Goal: Information Seeking & Learning: Learn about a topic

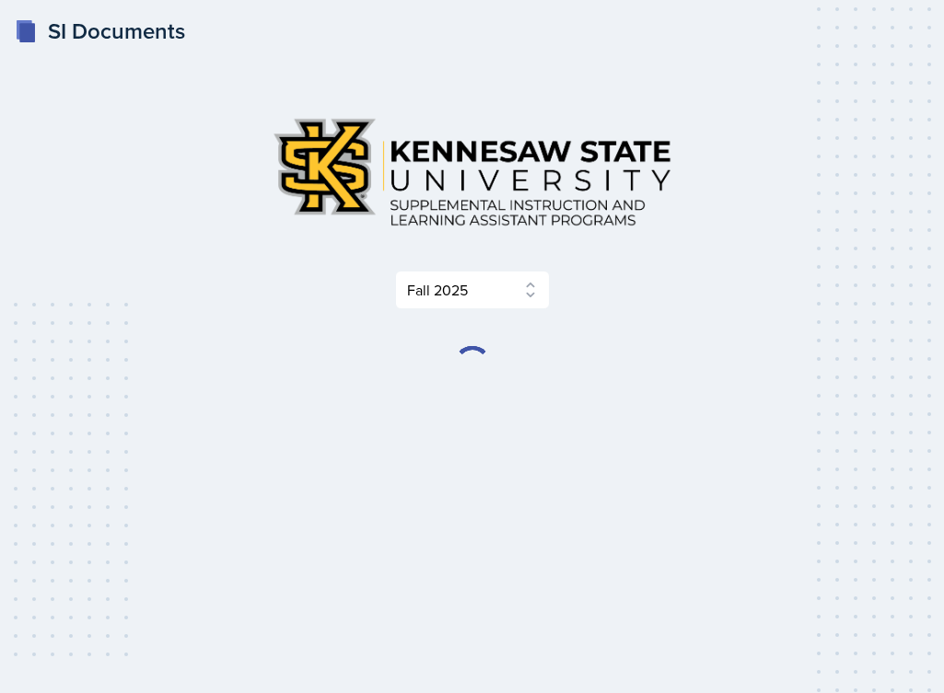
select select "2bed604d-1099-4043-b1bc-2365e8740244"
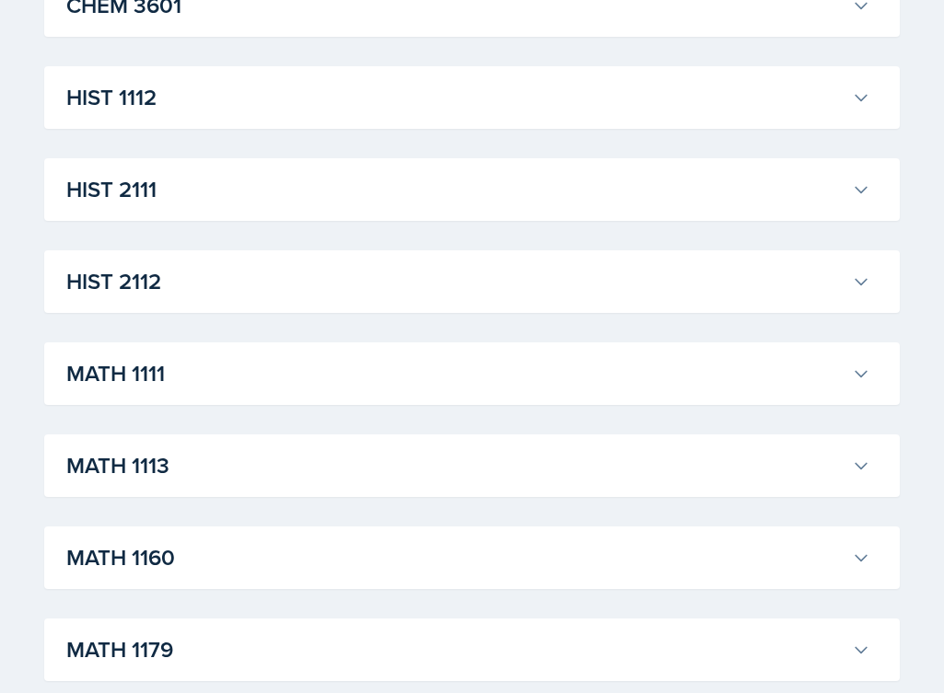
scroll to position [1387, 0]
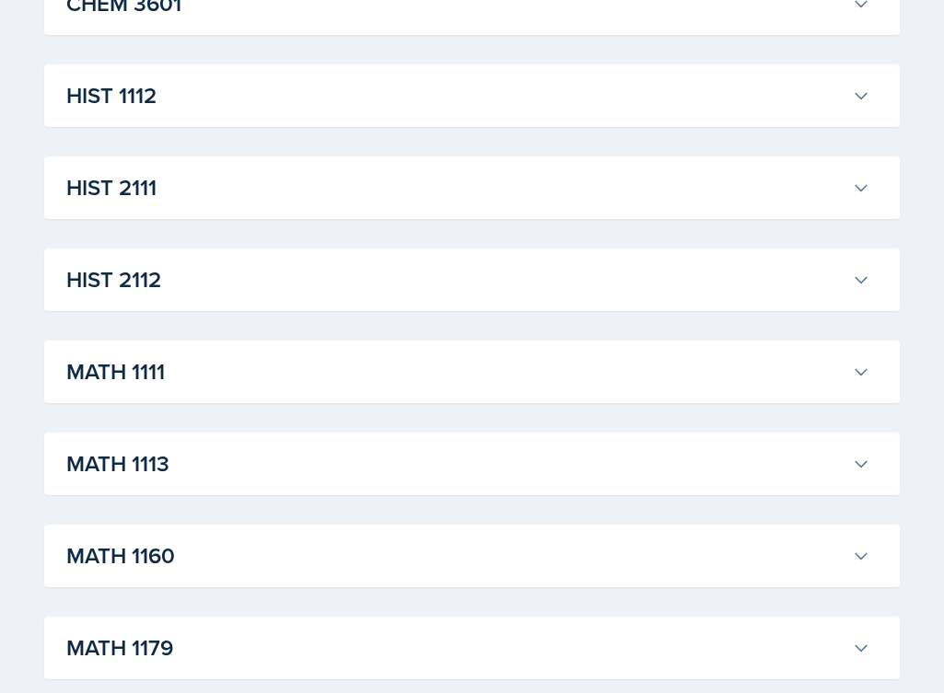
click at [401, 86] on h3 "HIST 1112" at bounding box center [455, 95] width 778 height 33
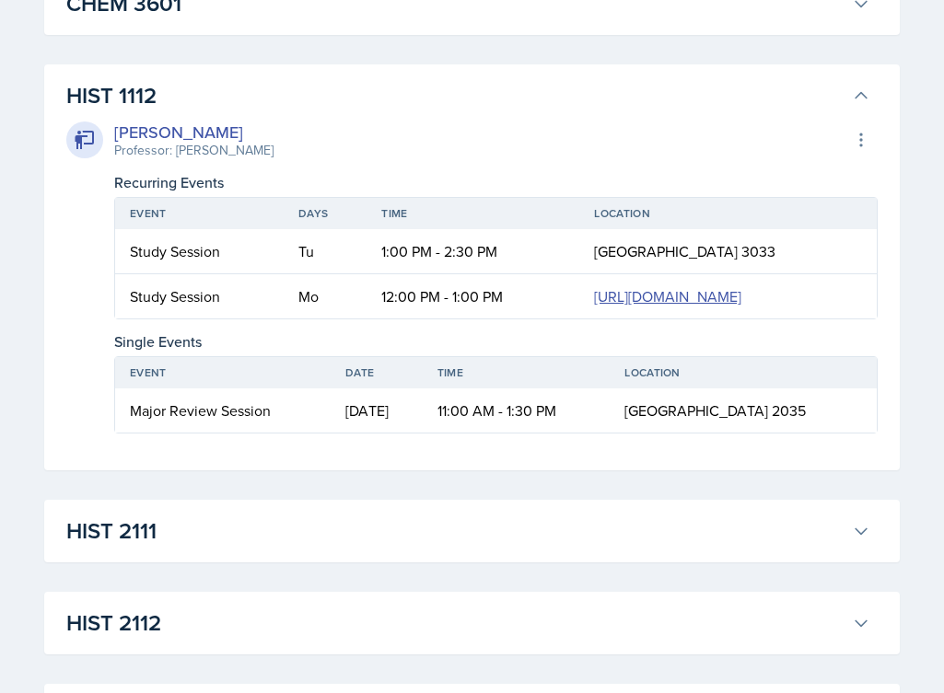
click at [401, 86] on h3 "HIST 1112" at bounding box center [455, 95] width 778 height 33
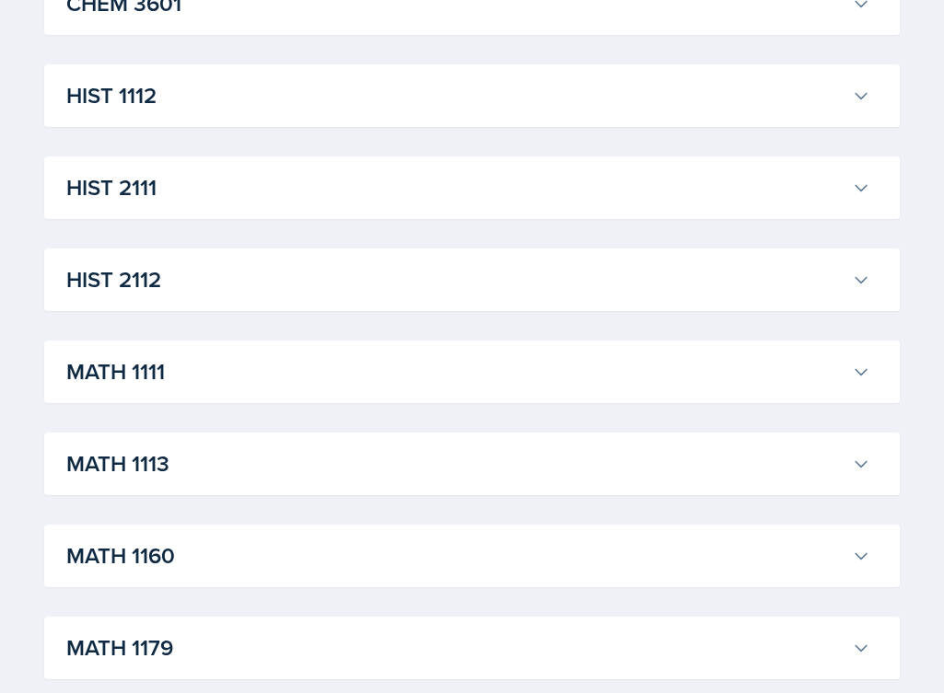
click at [386, 192] on h3 "HIST 2111" at bounding box center [455, 187] width 778 height 33
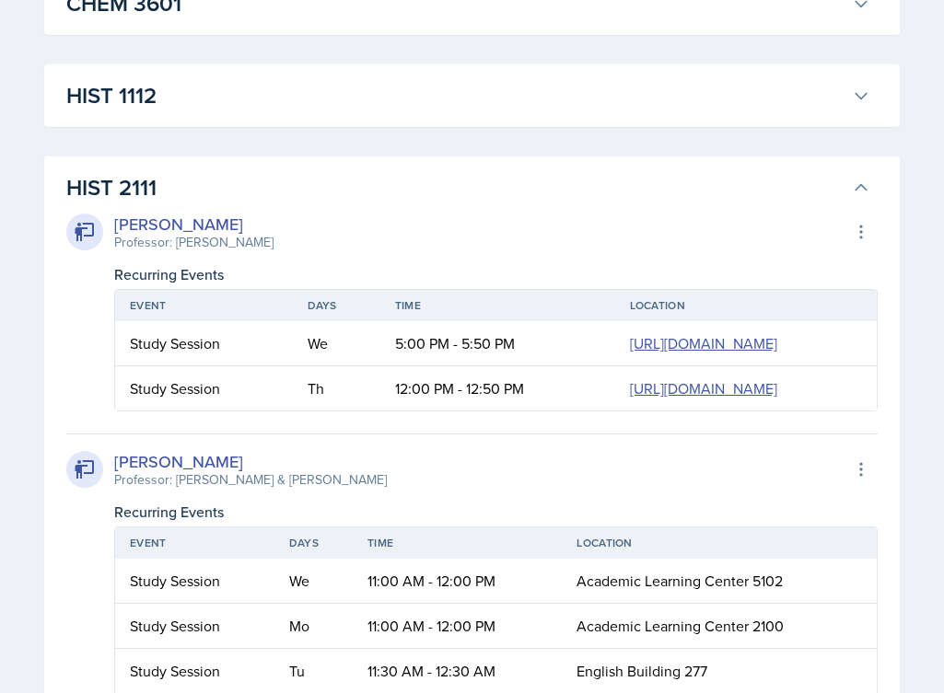
click at [386, 192] on h3 "HIST 2111" at bounding box center [455, 187] width 778 height 33
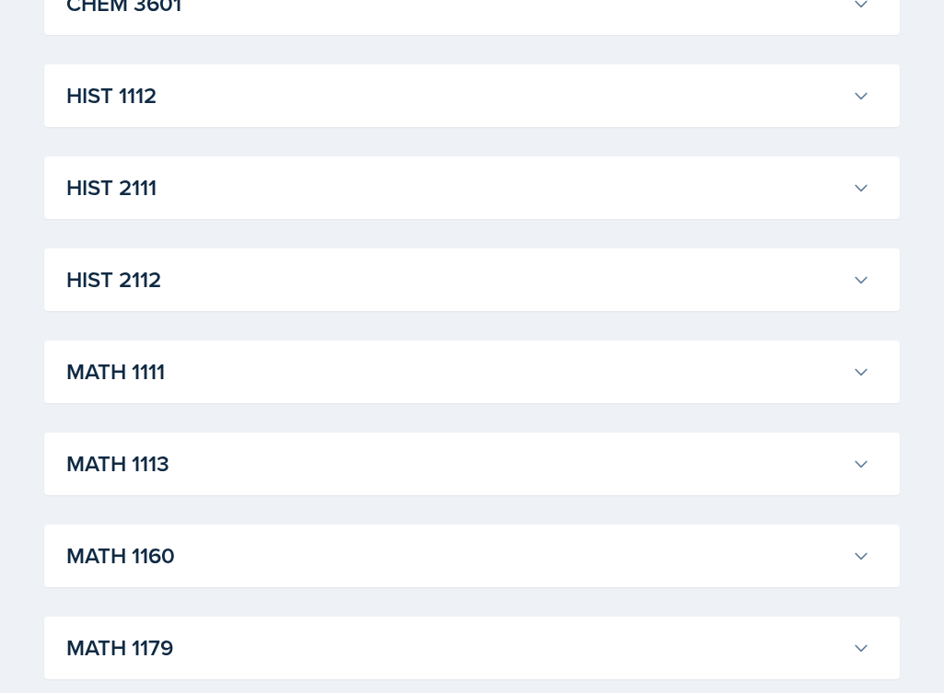
click at [378, 280] on h3 "HIST 2112" at bounding box center [455, 279] width 778 height 33
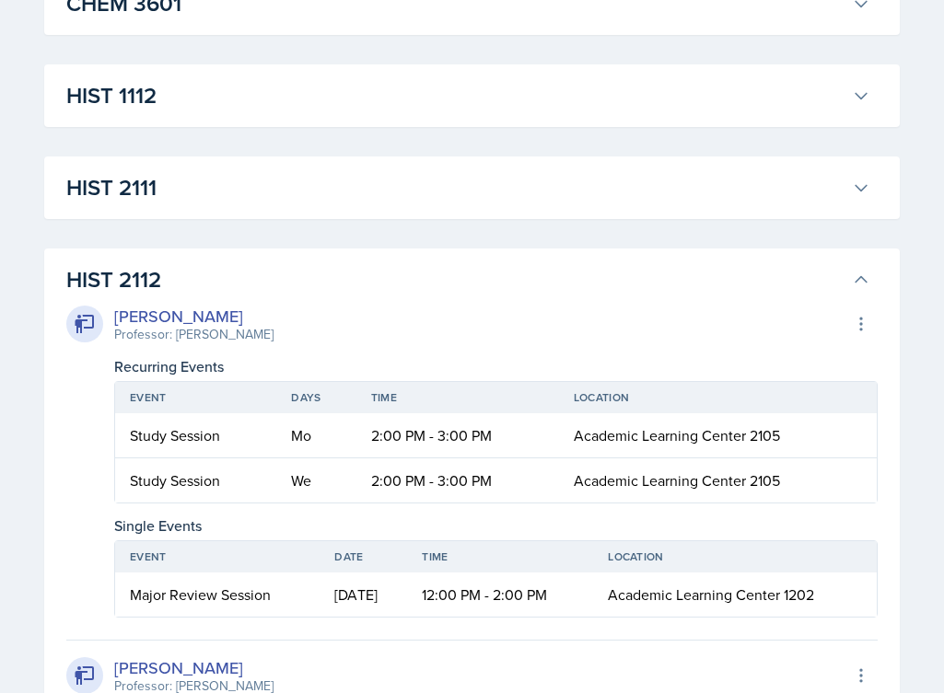
click at [378, 280] on h3 "HIST 2112" at bounding box center [455, 279] width 778 height 33
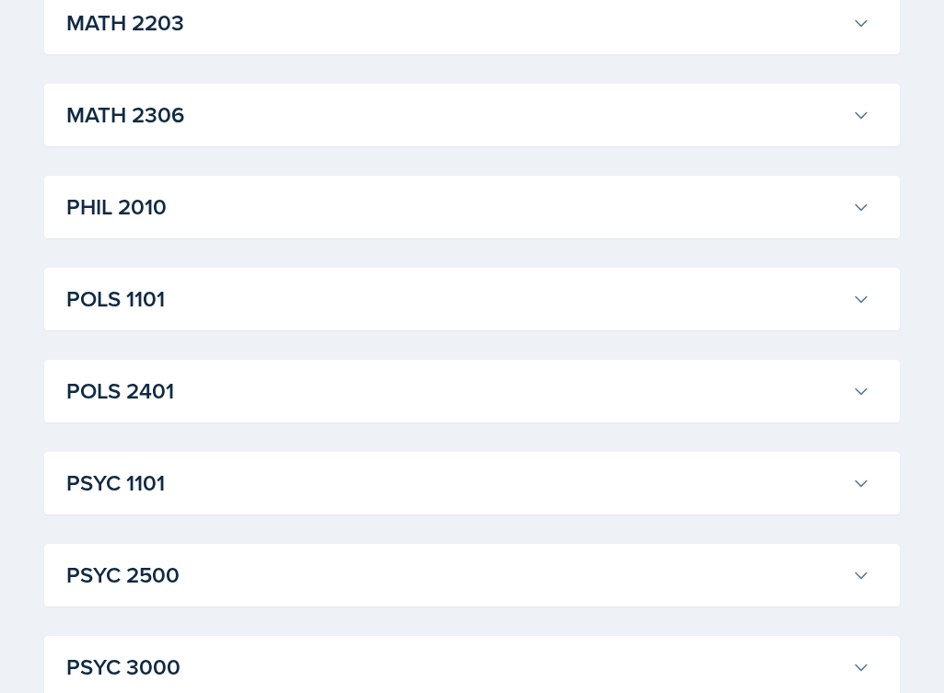
scroll to position [2289, 0]
click at [370, 197] on h3 "PHIL 2010" at bounding box center [455, 206] width 778 height 33
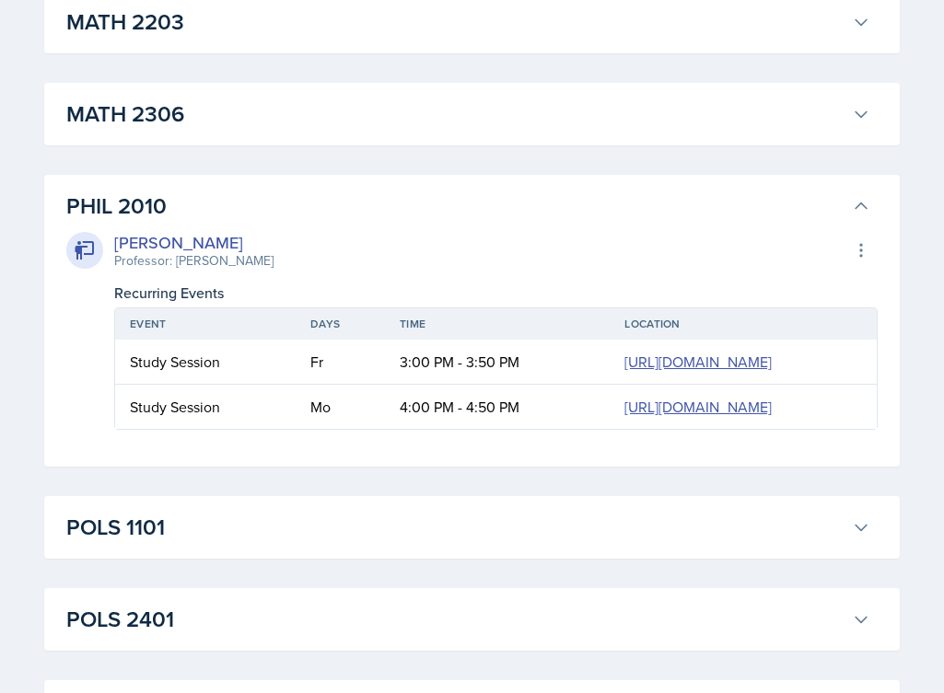
click at [370, 197] on h3 "PHIL 2010" at bounding box center [455, 206] width 778 height 33
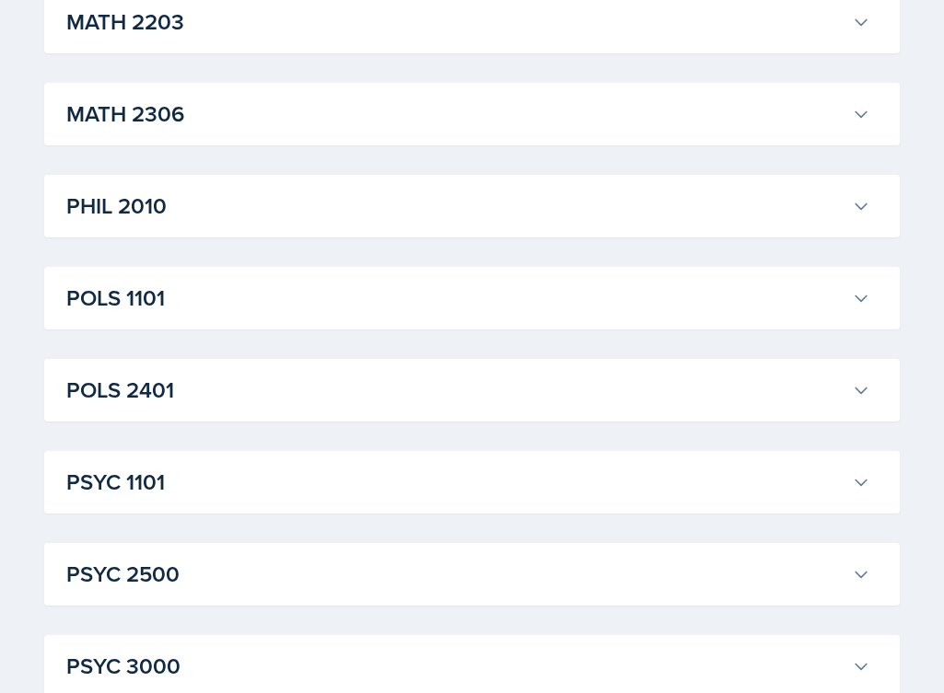
click at [355, 319] on div "POLS 1101 [PERSON_NAME] Professor: [PERSON_NAME] Export to Google Calendar Recu…" at bounding box center [472, 298] width 856 height 63
click at [355, 298] on h3 "POLS 1101" at bounding box center [455, 298] width 778 height 33
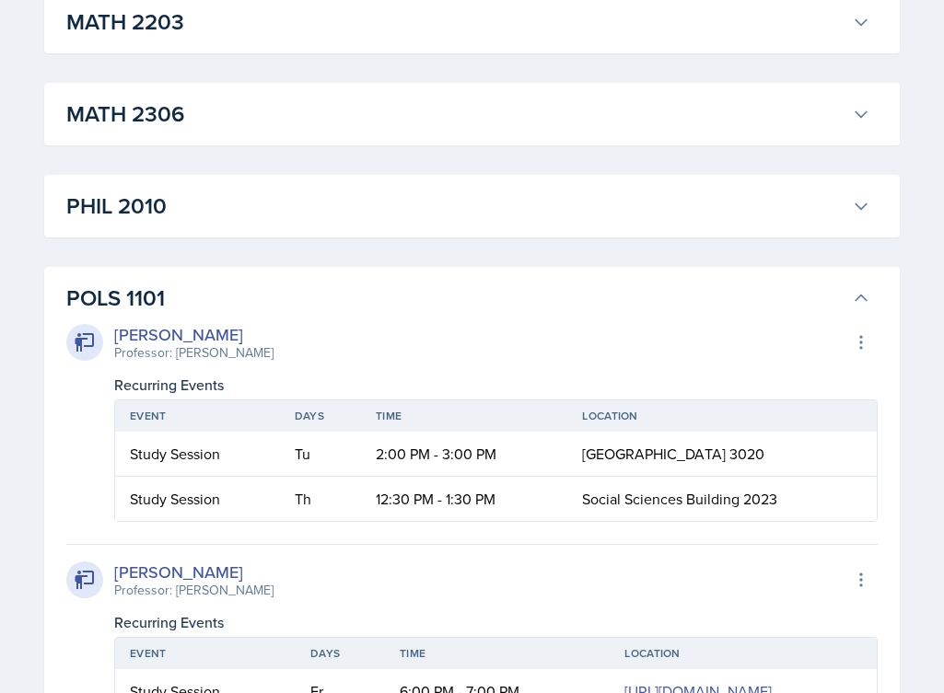
click at [355, 298] on h3 "POLS 1101" at bounding box center [455, 298] width 778 height 33
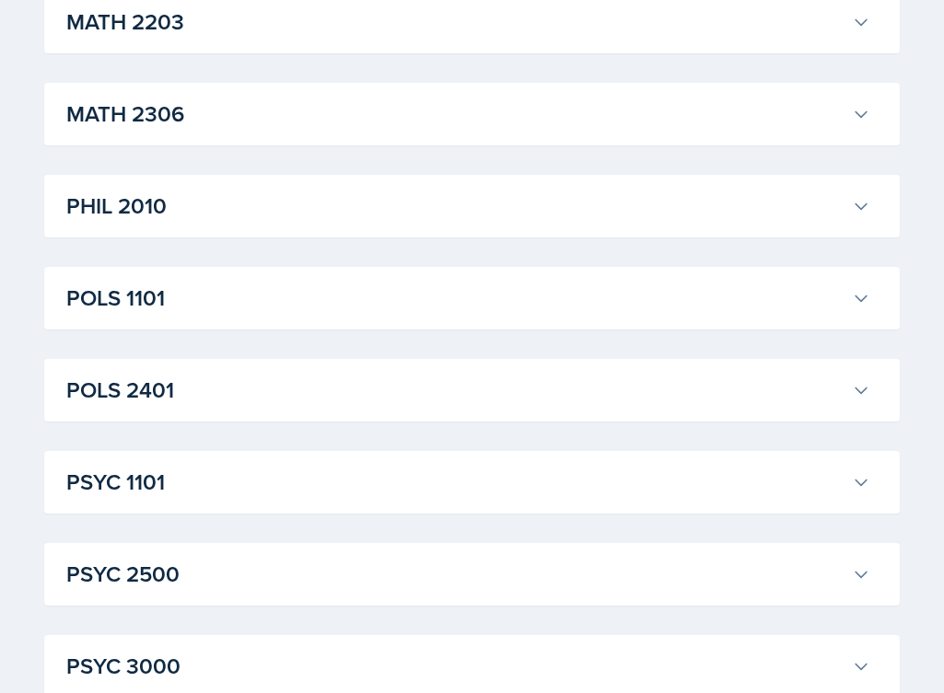
click at [355, 298] on h3 "POLS 1101" at bounding box center [455, 298] width 778 height 33
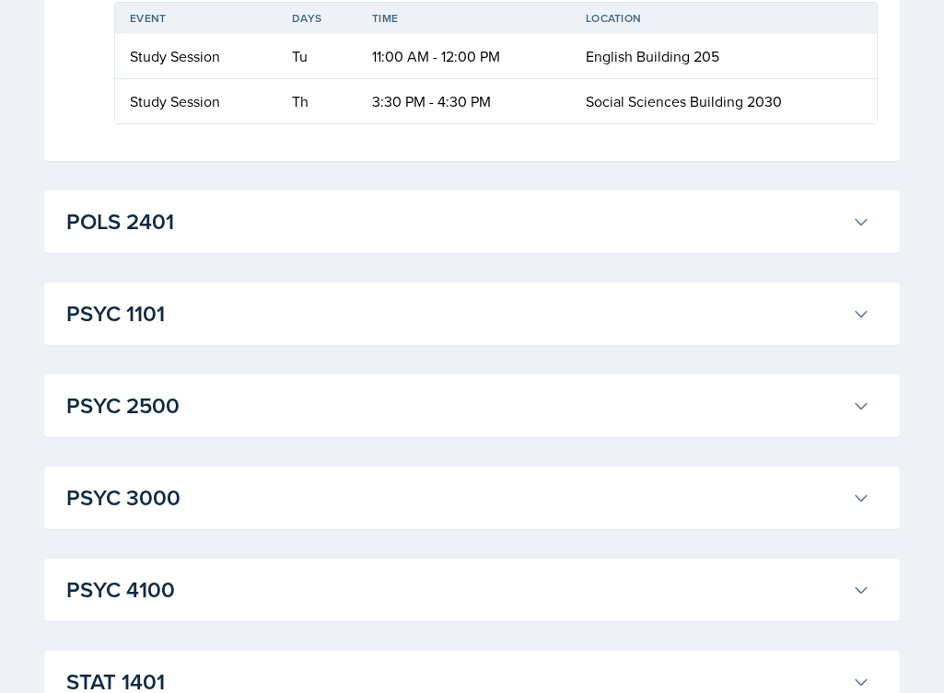
scroll to position [4525, 0]
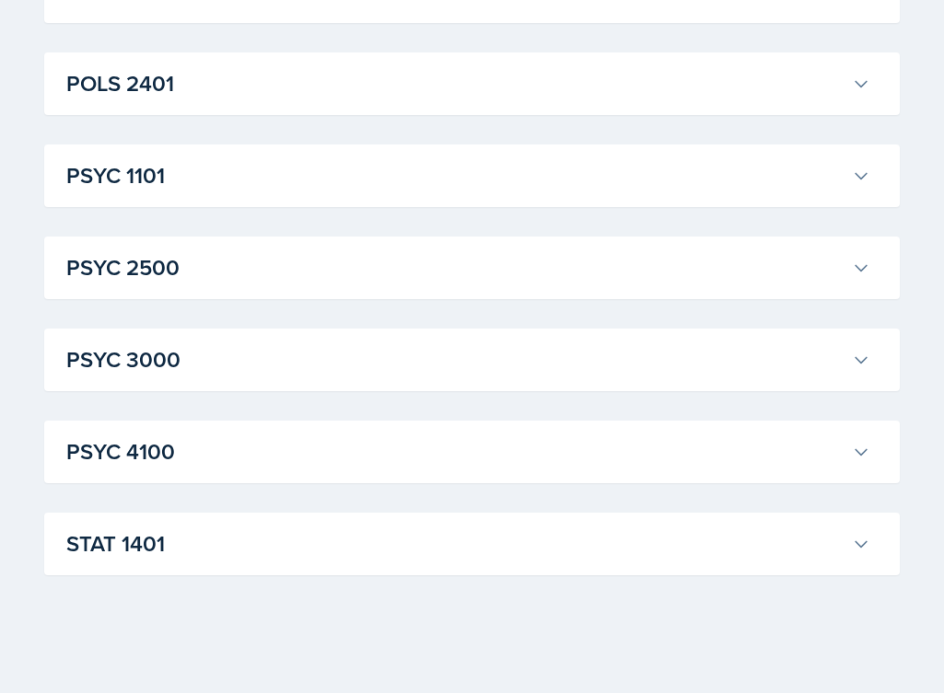
click at [352, 100] on h3 "POLS 2401" at bounding box center [455, 83] width 778 height 33
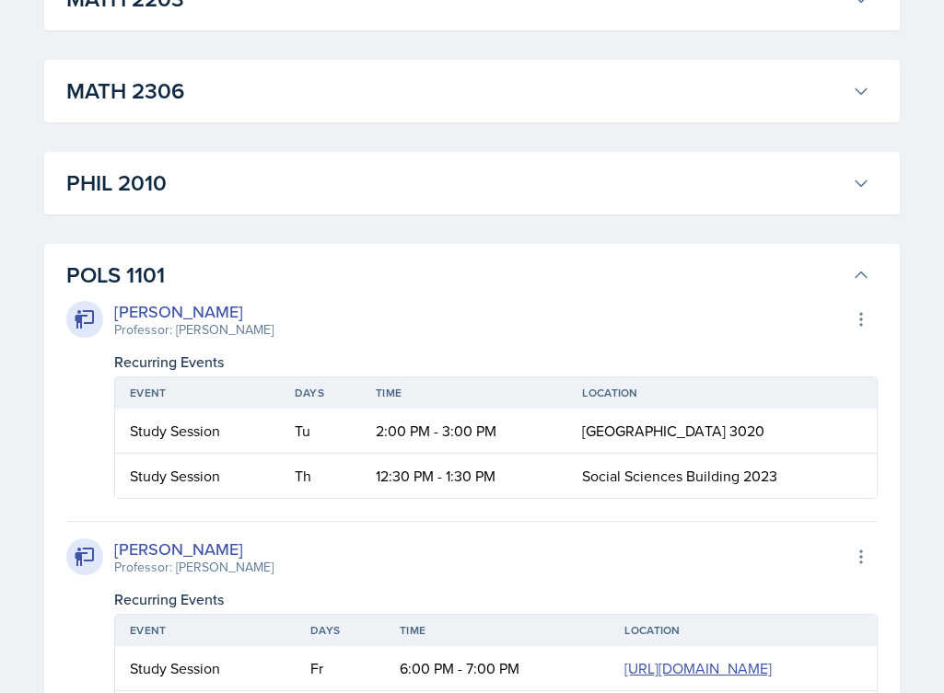
scroll to position [2277, 0]
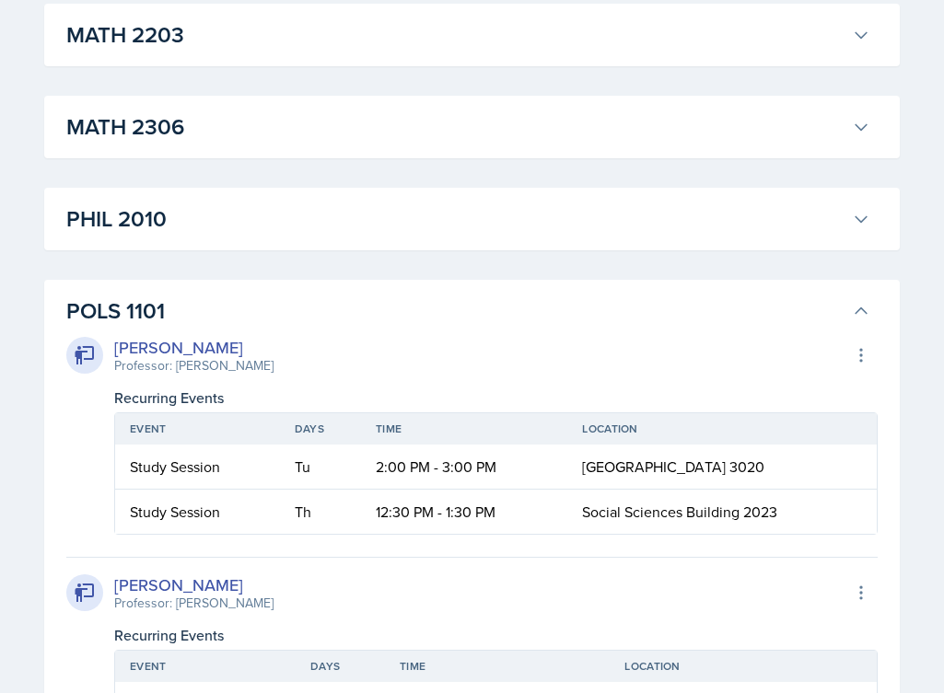
click at [352, 310] on h3 "POLS 1101" at bounding box center [455, 311] width 778 height 33
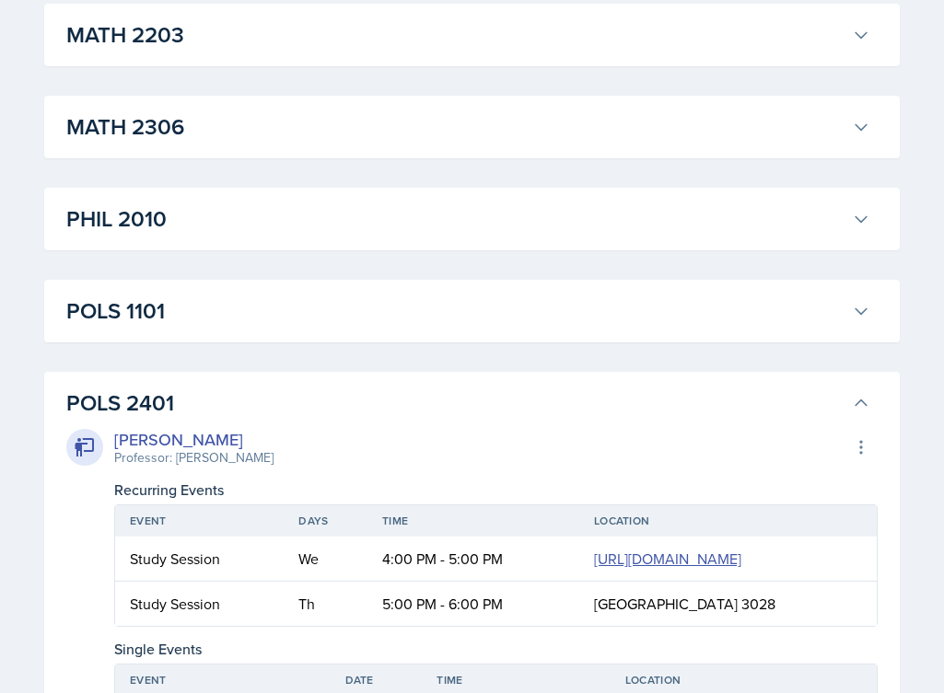
click at [332, 394] on h3 "POLS 2401" at bounding box center [455, 403] width 778 height 33
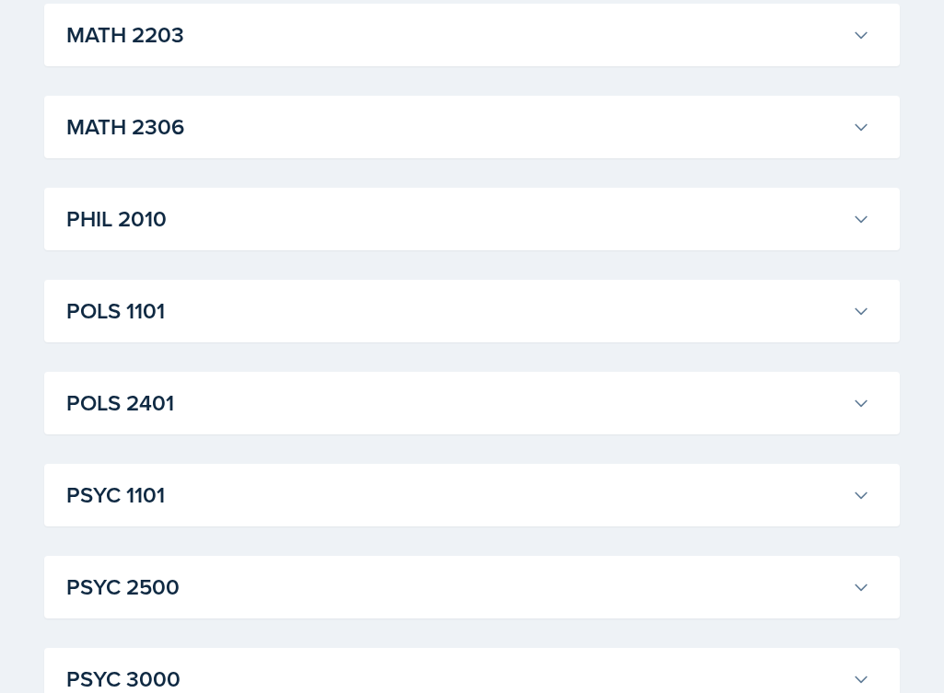
click at [331, 230] on h3 "PHIL 2010" at bounding box center [455, 219] width 778 height 33
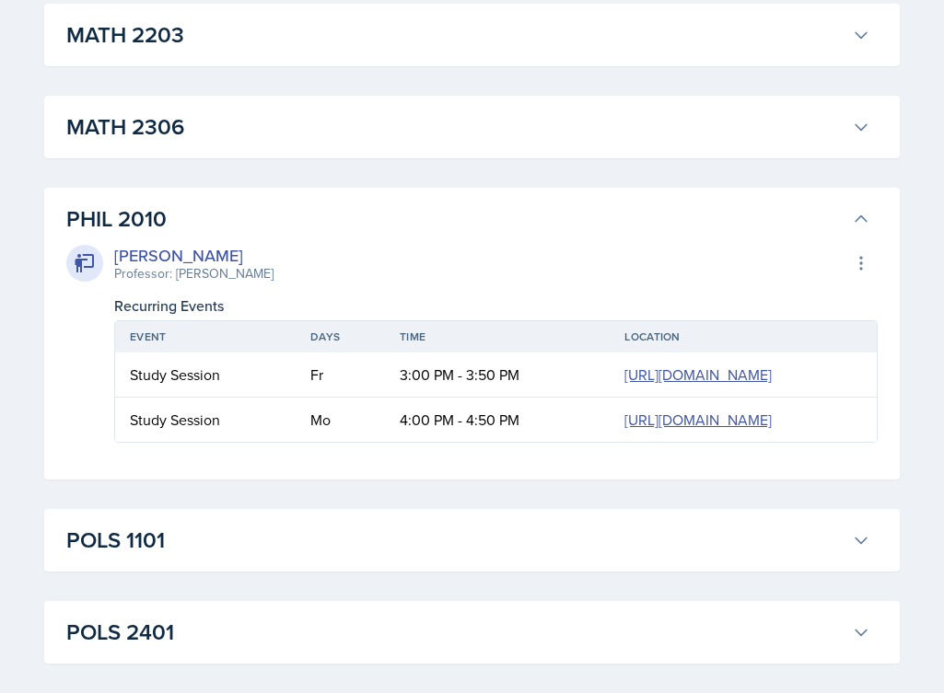
click at [331, 230] on h3 "PHIL 2010" at bounding box center [455, 219] width 778 height 33
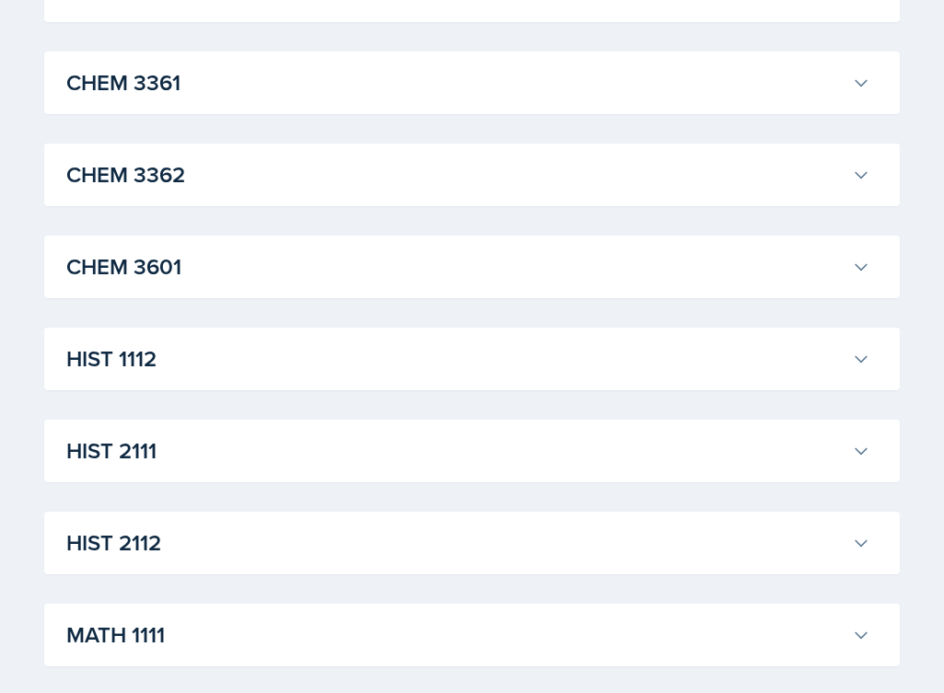
scroll to position [1144, 0]
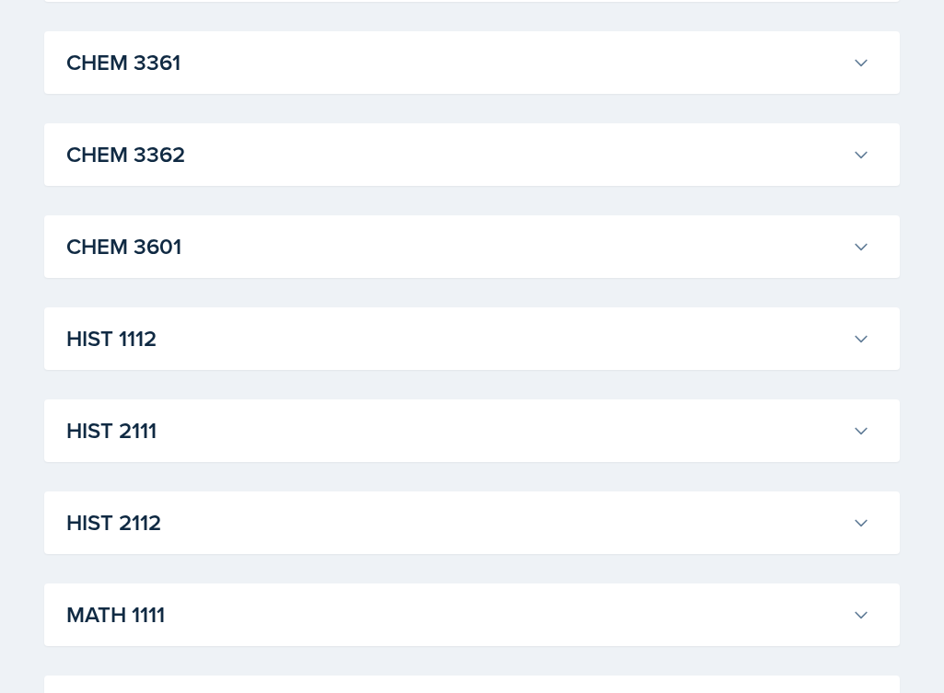
click at [229, 354] on h3 "HIST 1112" at bounding box center [455, 338] width 778 height 33
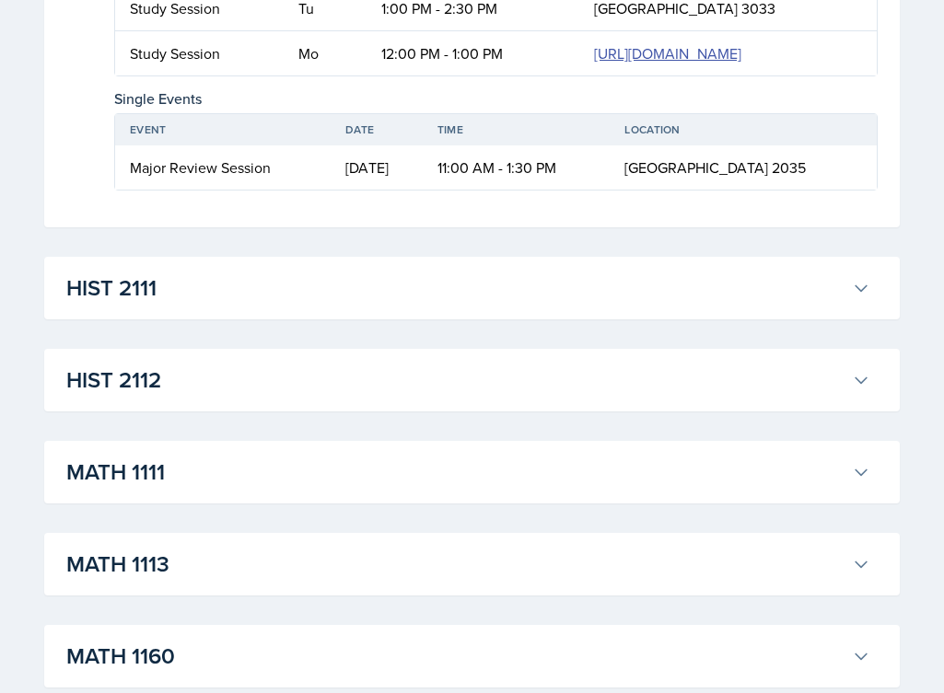
click at [225, 305] on h3 "HIST 2111" at bounding box center [455, 288] width 778 height 33
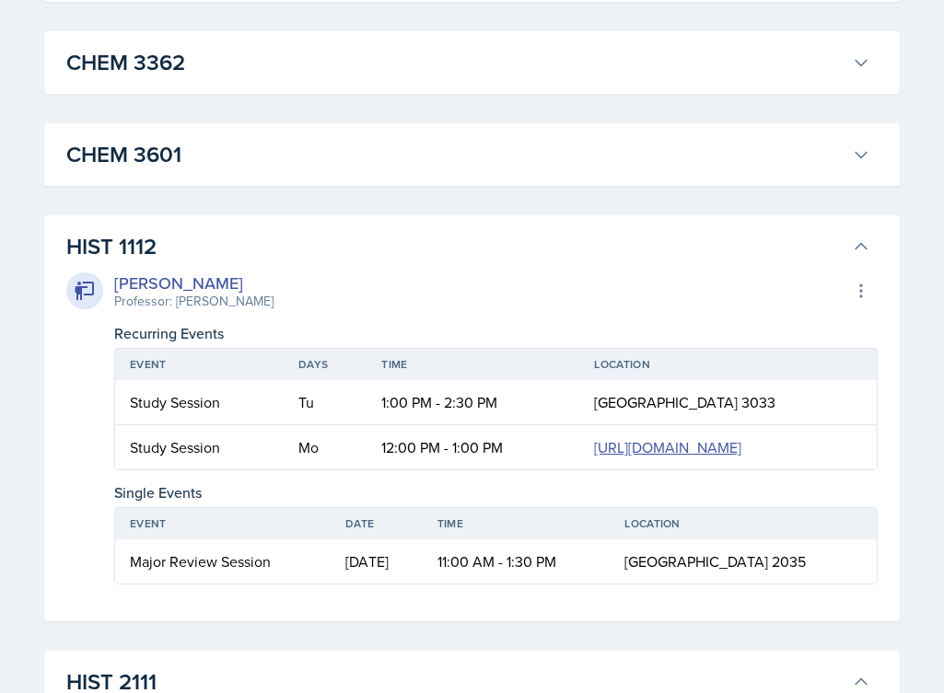
scroll to position [1215, 0]
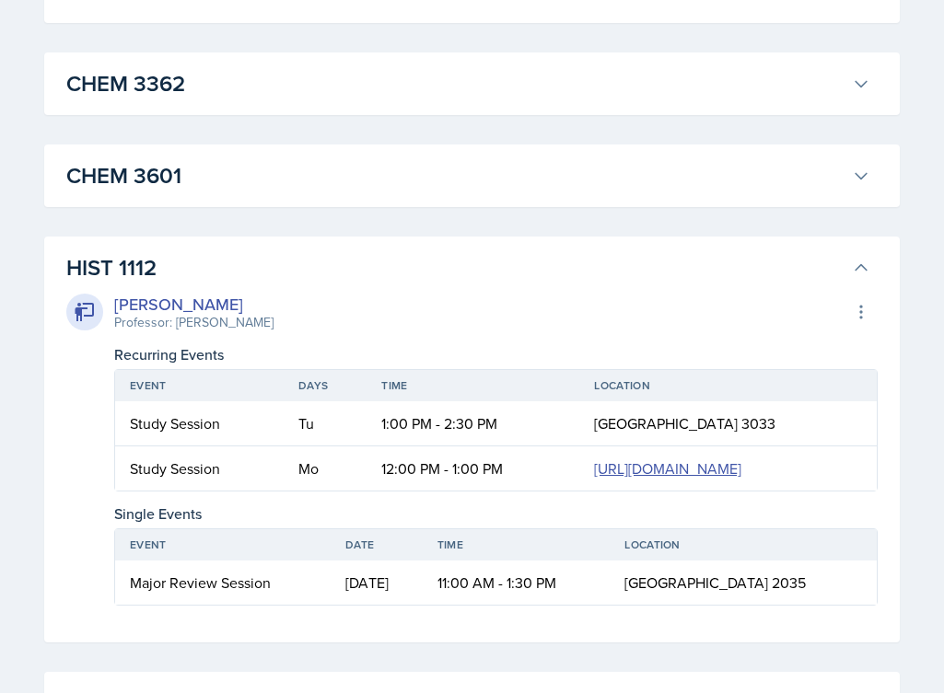
click at [365, 264] on h3 "HIST 1112" at bounding box center [455, 267] width 778 height 33
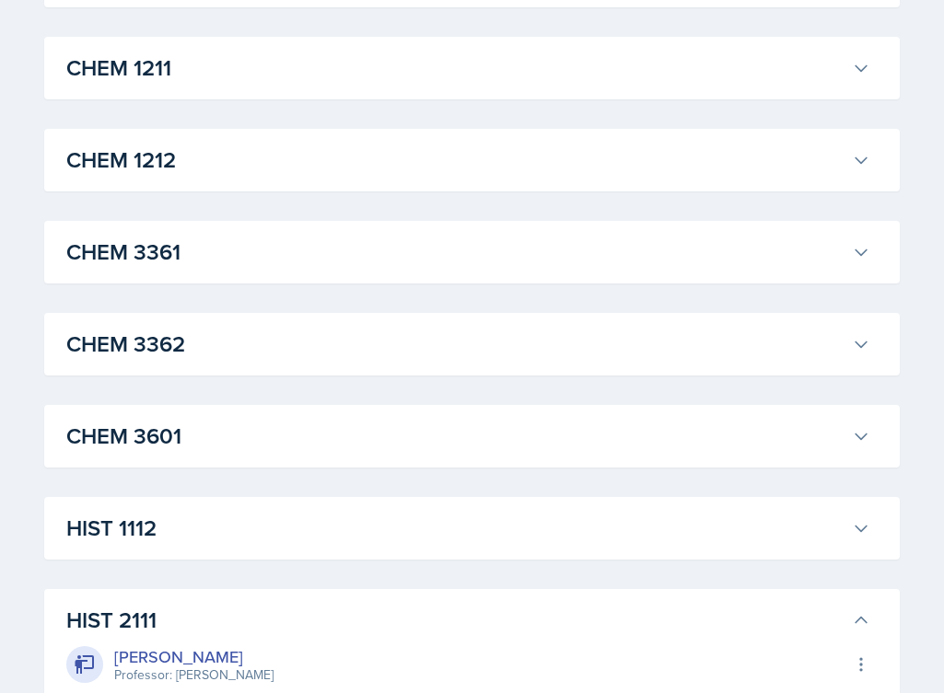
click at [418, 508] on button "HIST 1112" at bounding box center [468, 528] width 811 height 41
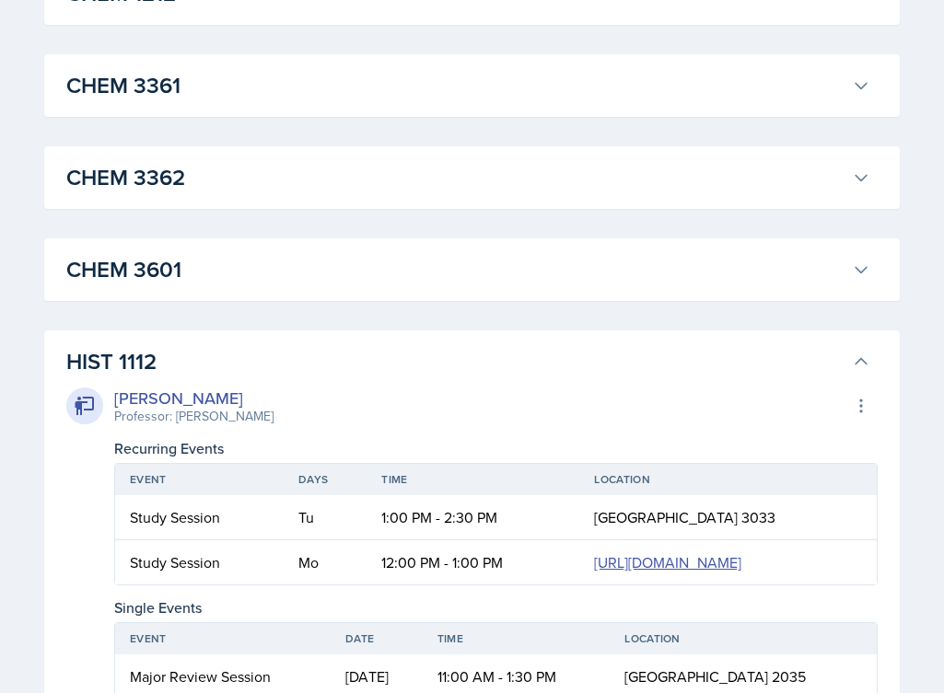
scroll to position [1135, 0]
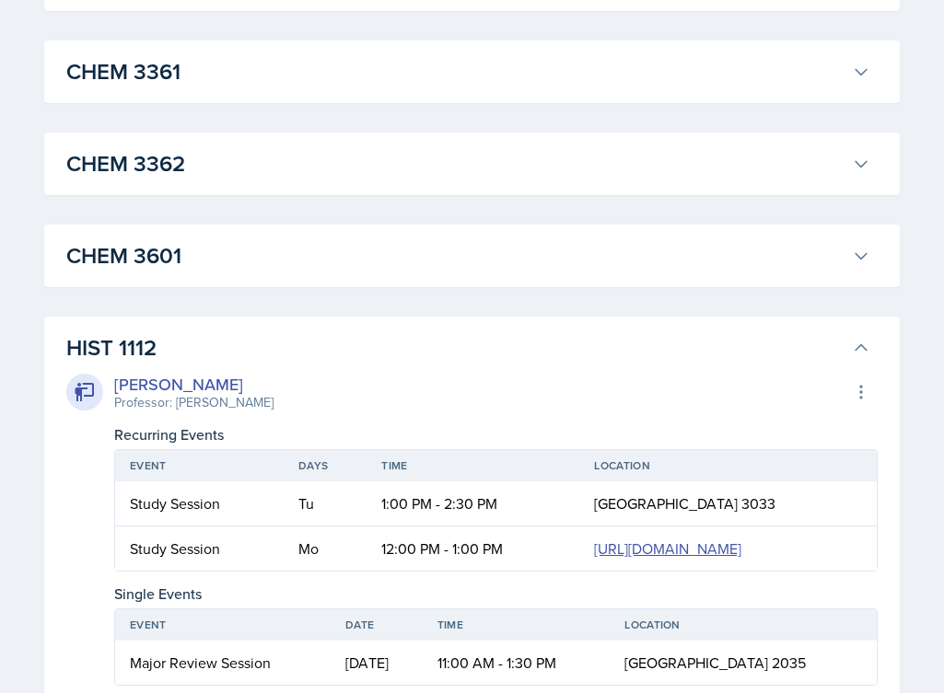
click at [428, 321] on div "HIST 1112 [PERSON_NAME] Professor: [PERSON_NAME] Export to Google Calendar Recu…" at bounding box center [472, 520] width 856 height 406
click at [425, 331] on button "HIST 1112" at bounding box center [468, 348] width 811 height 41
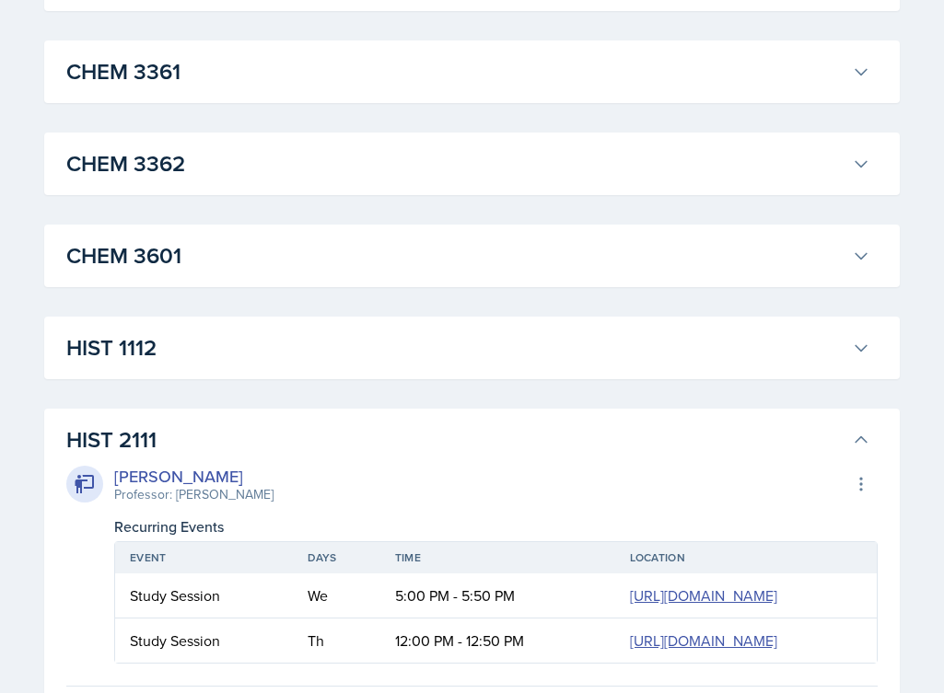
click at [415, 446] on h3 "HIST 2111" at bounding box center [455, 440] width 778 height 33
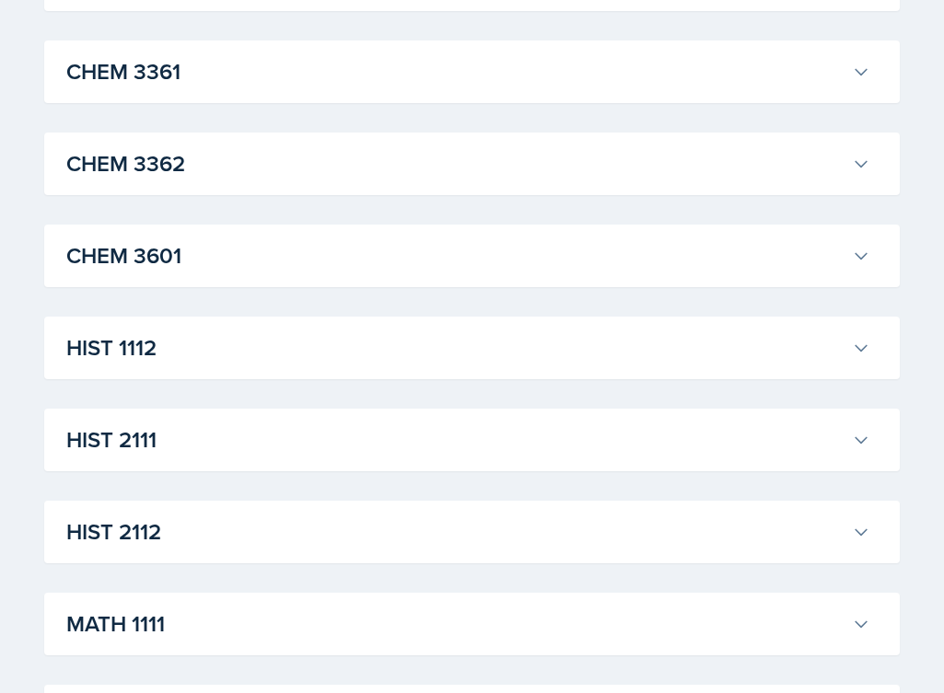
click at [346, 523] on h3 "HIST 2112" at bounding box center [455, 532] width 778 height 33
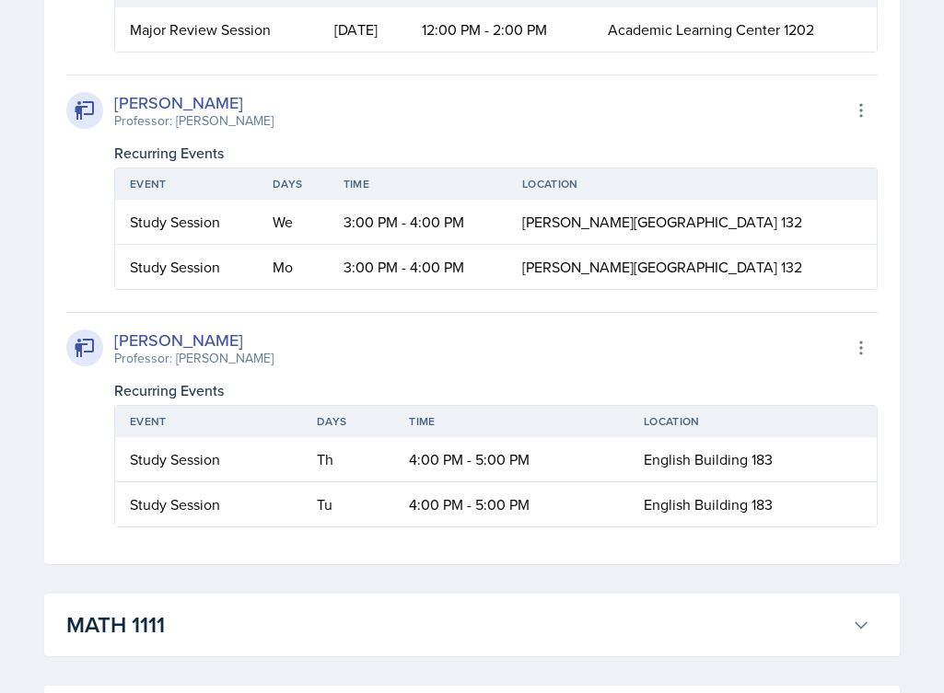
scroll to position [1954, 0]
